Goal: Information Seeking & Learning: Learn about a topic

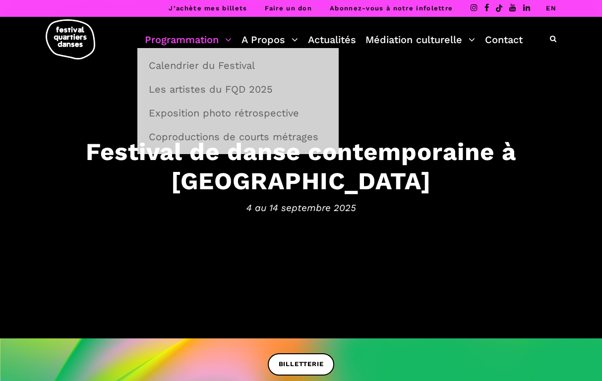
click at [216, 38] on link "Programmation" at bounding box center [188, 39] width 87 height 17
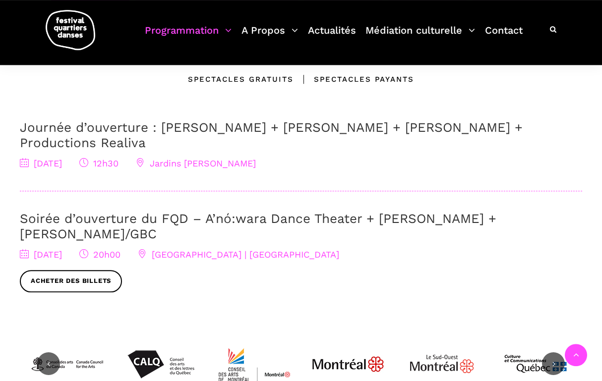
scroll to position [341, 0]
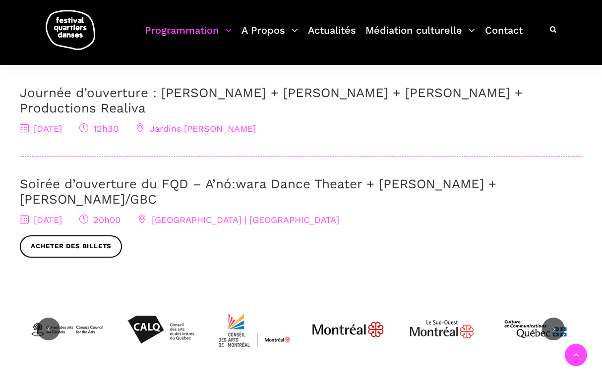
click at [98, 177] on link "Soirée d’ouverture du FQD – A’nó:wara Dance Theater + Charles Brecard + Etienne…" at bounding box center [258, 192] width 477 height 30
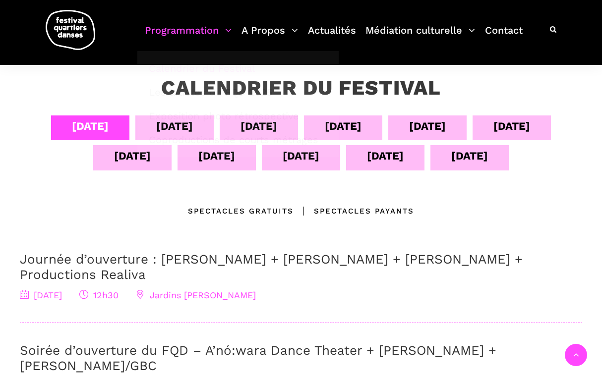
scroll to position [8, 0]
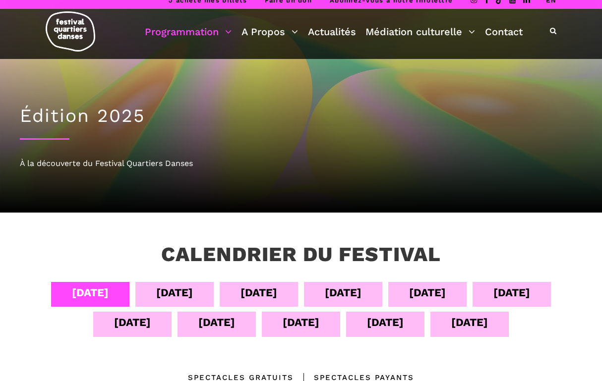
click at [191, 308] on div "04 sept 05 sept 06 sept 07 sept 08 sept 09 sept 10 sept 11 sept 12 sept 13 sept…" at bounding box center [301, 312] width 562 height 60
click at [191, 299] on div "05 sept" at bounding box center [174, 294] width 78 height 25
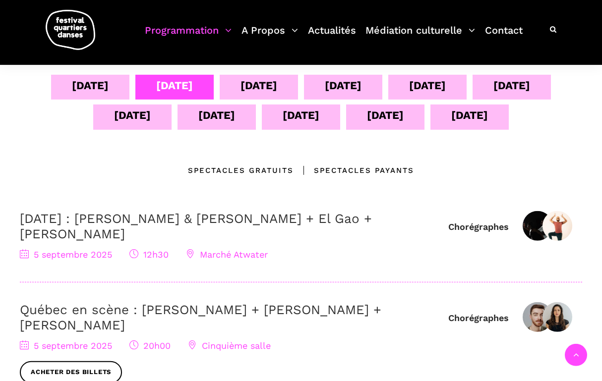
scroll to position [214, 0]
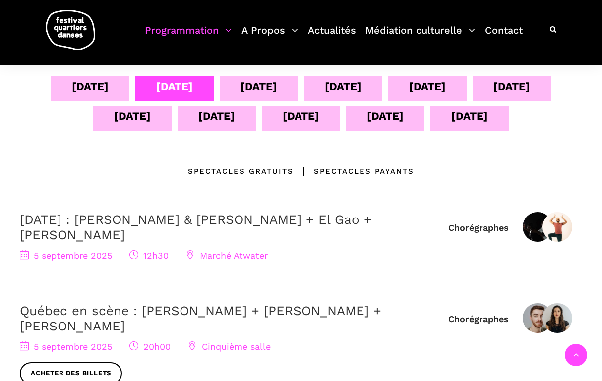
click at [264, 95] on div "06 sept" at bounding box center [259, 86] width 37 height 17
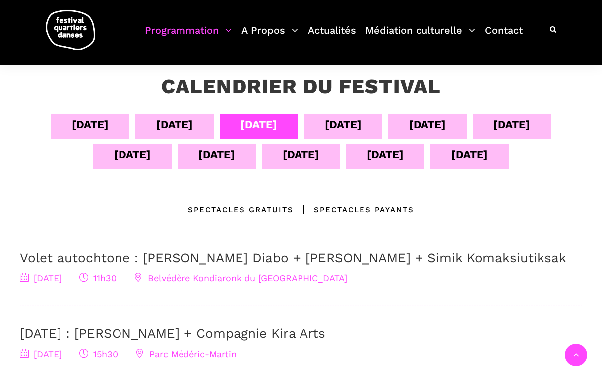
scroll to position [167, 0]
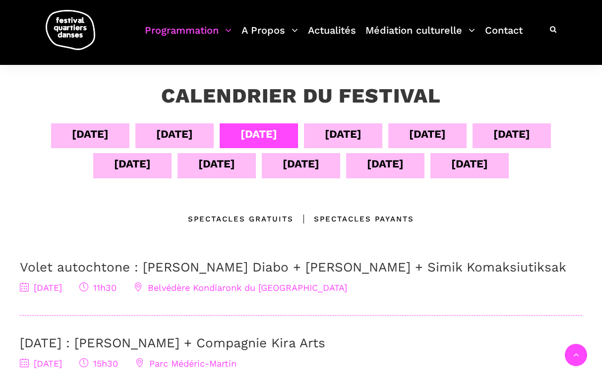
click at [349, 128] on div "07 sept" at bounding box center [343, 133] width 37 height 17
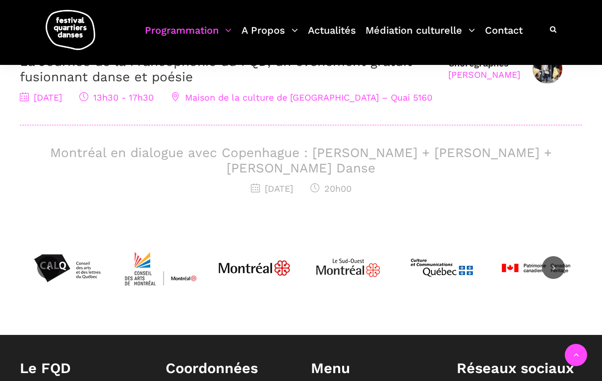
scroll to position [214, 0]
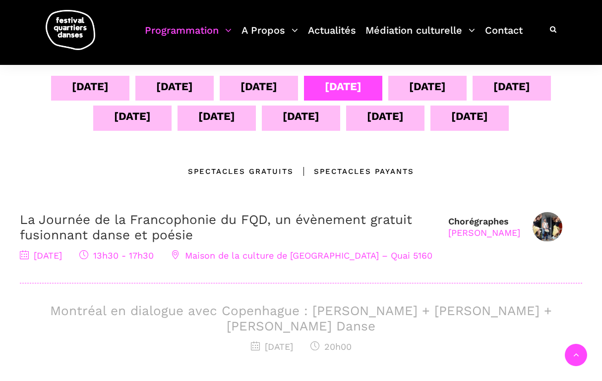
click at [263, 91] on div "06 sept" at bounding box center [259, 86] width 37 height 17
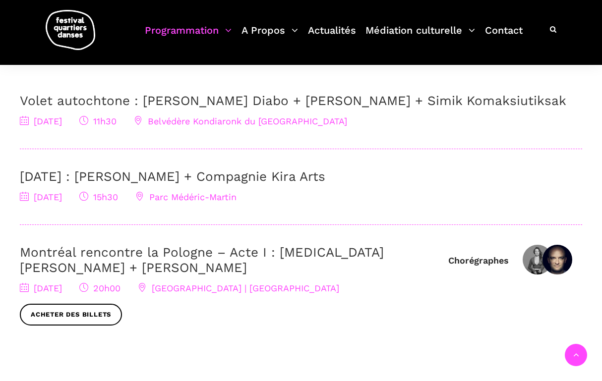
scroll to position [183, 0]
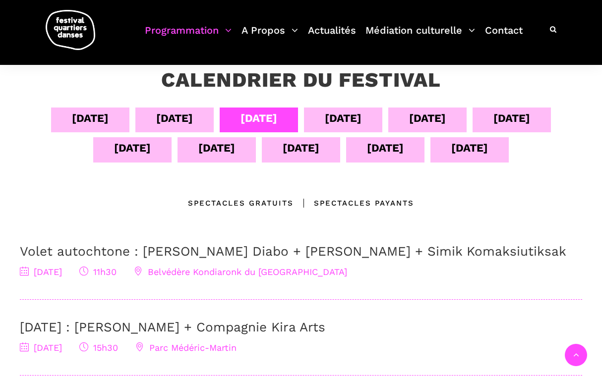
click at [349, 126] on div "07 sept" at bounding box center [343, 118] width 37 height 17
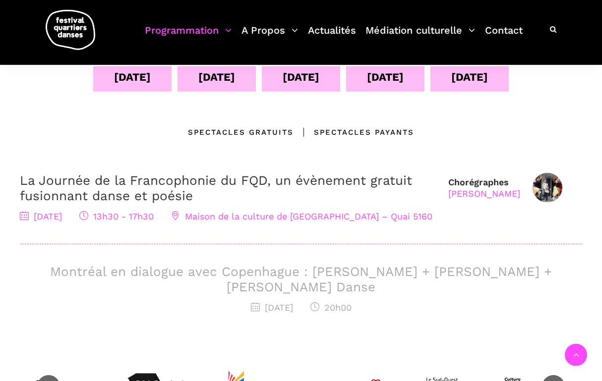
scroll to position [159, 0]
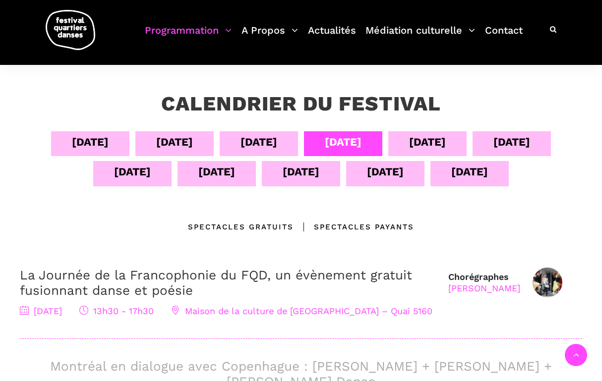
click at [432, 147] on div "08 sept" at bounding box center [427, 141] width 37 height 17
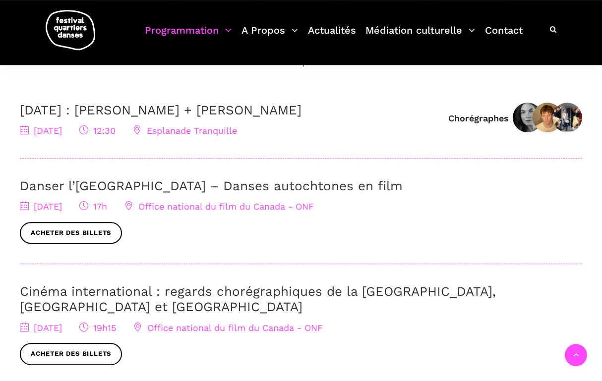
scroll to position [190, 0]
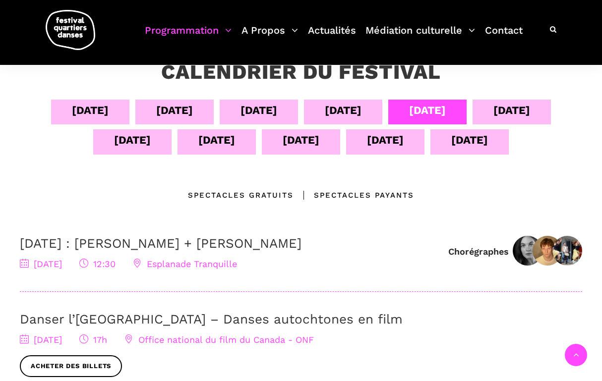
click at [544, 110] on div "09 sept" at bounding box center [512, 112] width 78 height 25
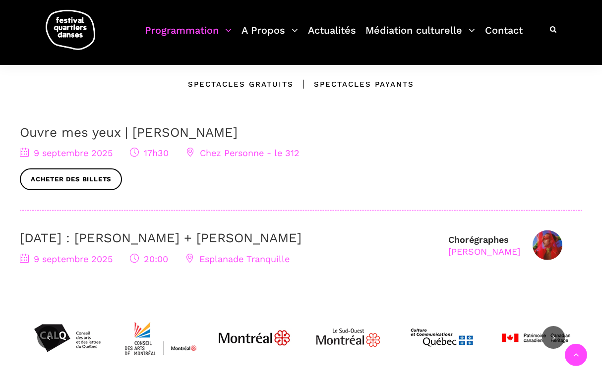
scroll to position [317, 0]
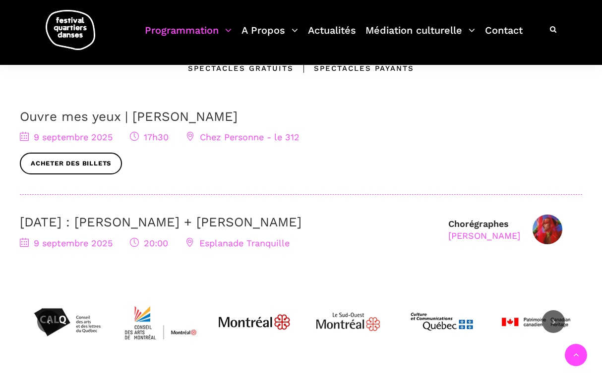
click at [334, 231] on div "9 septembre : Nicholas Bellefleur + Linus Jansner 9 septembre 2025 20:00 Esplan…" at bounding box center [229, 233] width 419 height 36
click at [302, 230] on link "9 septembre : Nicholas Bellefleur + Linus Jansner" at bounding box center [161, 222] width 282 height 15
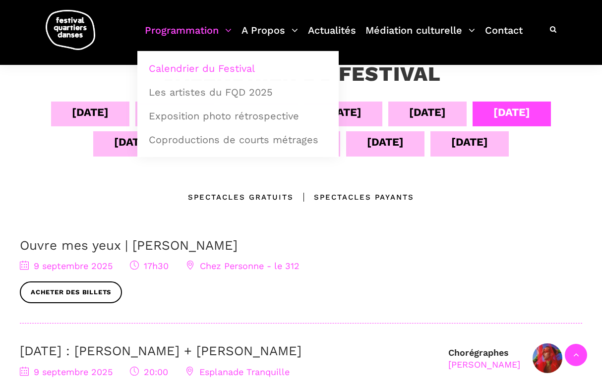
scroll to position [159, 0]
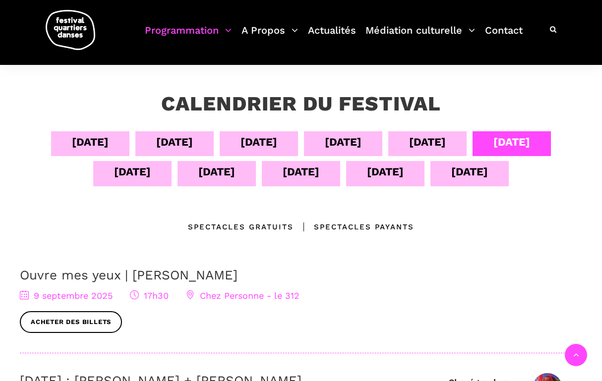
click at [446, 140] on div "08 sept" at bounding box center [427, 141] width 37 height 17
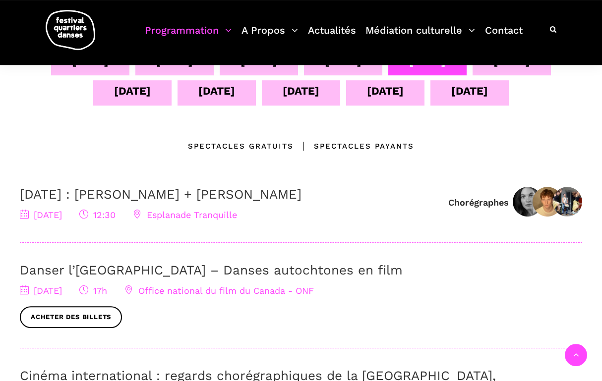
scroll to position [246, 0]
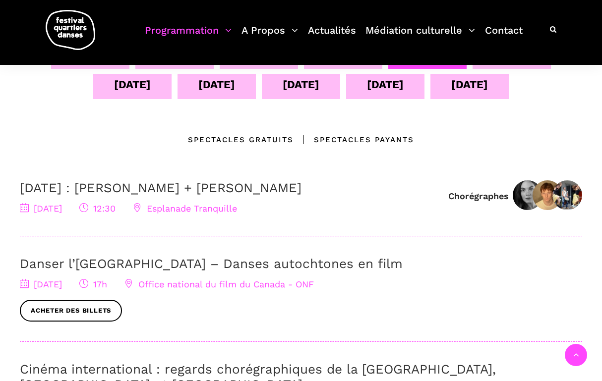
click at [337, 193] on h3 "8 septembre : Linus Jansner + Rebecca Margolick" at bounding box center [229, 188] width 419 height 15
click at [302, 191] on link "8 septembre : Linus Jansner + Rebecca Margolick" at bounding box center [161, 188] width 282 height 15
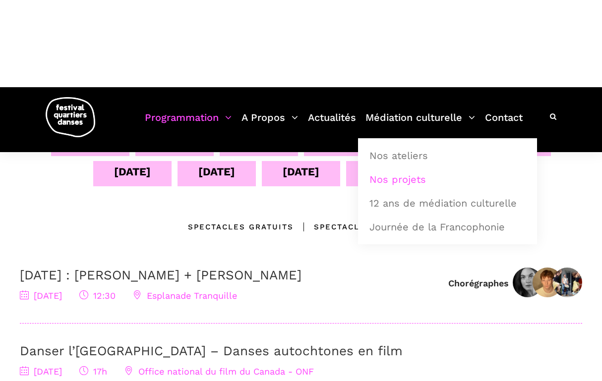
scroll to position [159, 0]
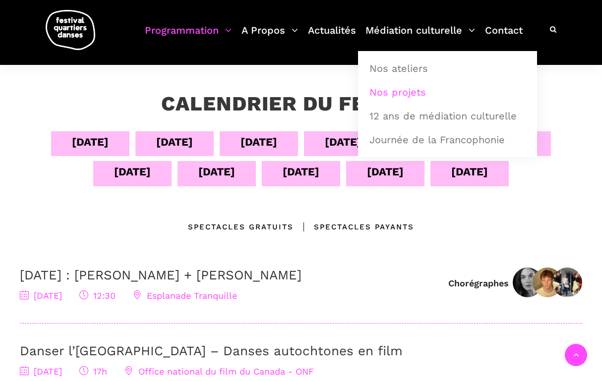
click at [461, 175] on div "14 sept" at bounding box center [469, 171] width 37 height 17
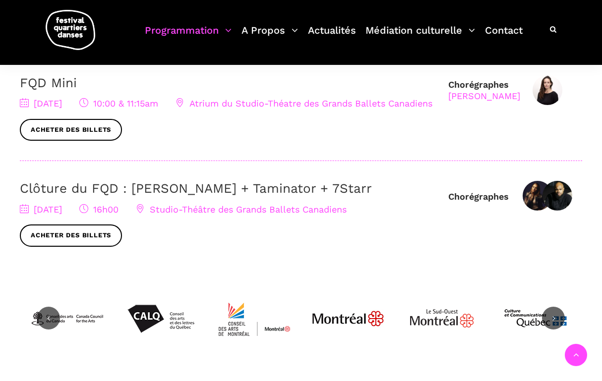
scroll to position [357, 0]
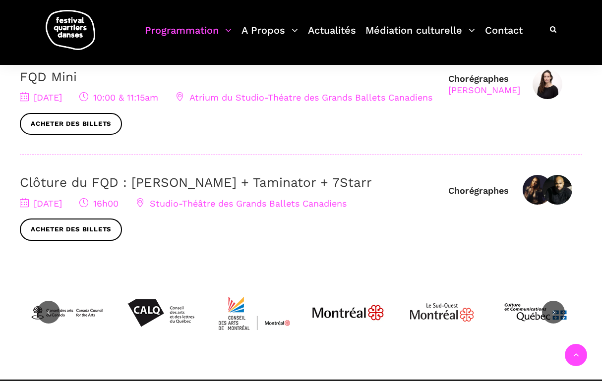
click at [320, 190] on link "Clôture du FQD : [PERSON_NAME] + Taminator + 7Starr" at bounding box center [196, 182] width 352 height 15
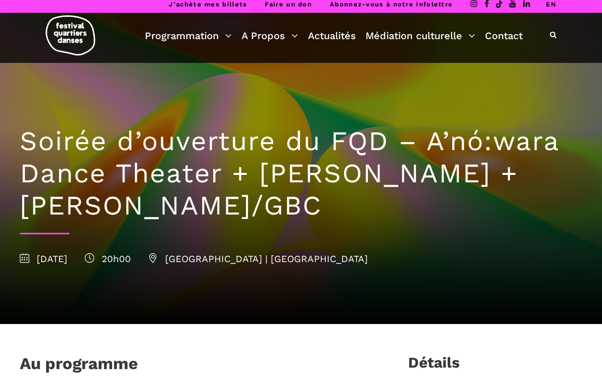
scroll to position [8, 0]
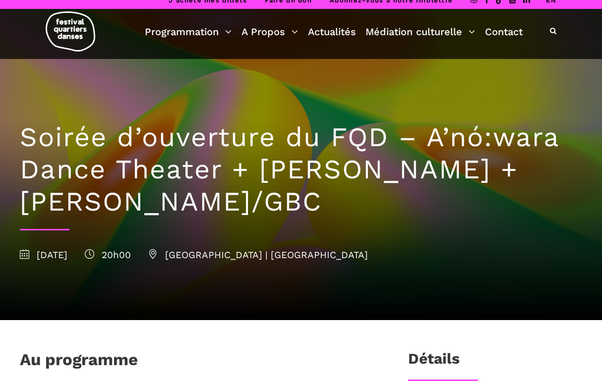
drag, startPoint x: 335, startPoint y: 198, endPoint x: 16, endPoint y: 139, distance: 323.8
click at [16, 139] on div "Soirée d’ouverture du FQD – A’nó:wara Dance Theater + Charles Brecard + Etienne…" at bounding box center [301, 189] width 582 height 261
copy h1 "Soirée d’ouverture du FQD – A’nó:wara Dance Theater + Charles Brecard + Etienne…"
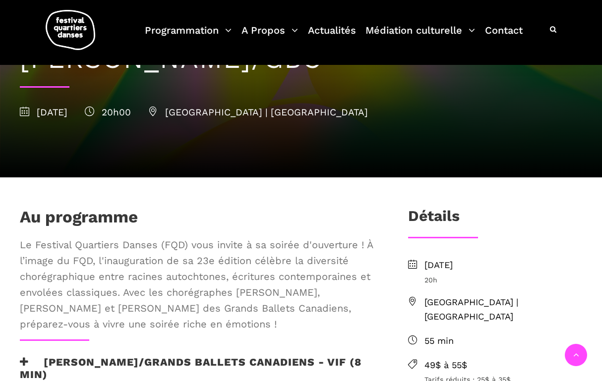
scroll to position [0, 0]
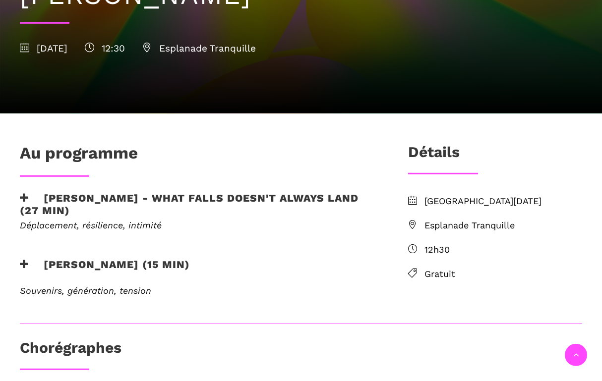
scroll to position [198, 0]
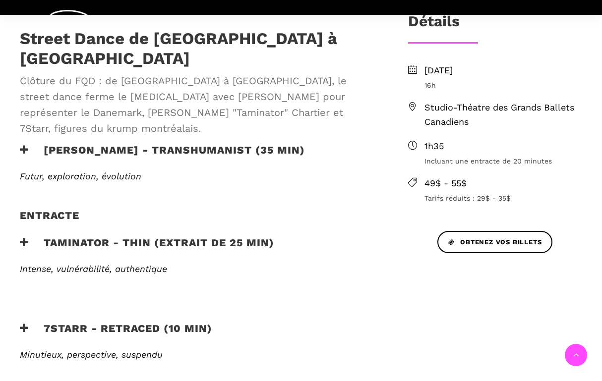
scroll to position [317, 0]
